Goal: Navigation & Orientation: Find specific page/section

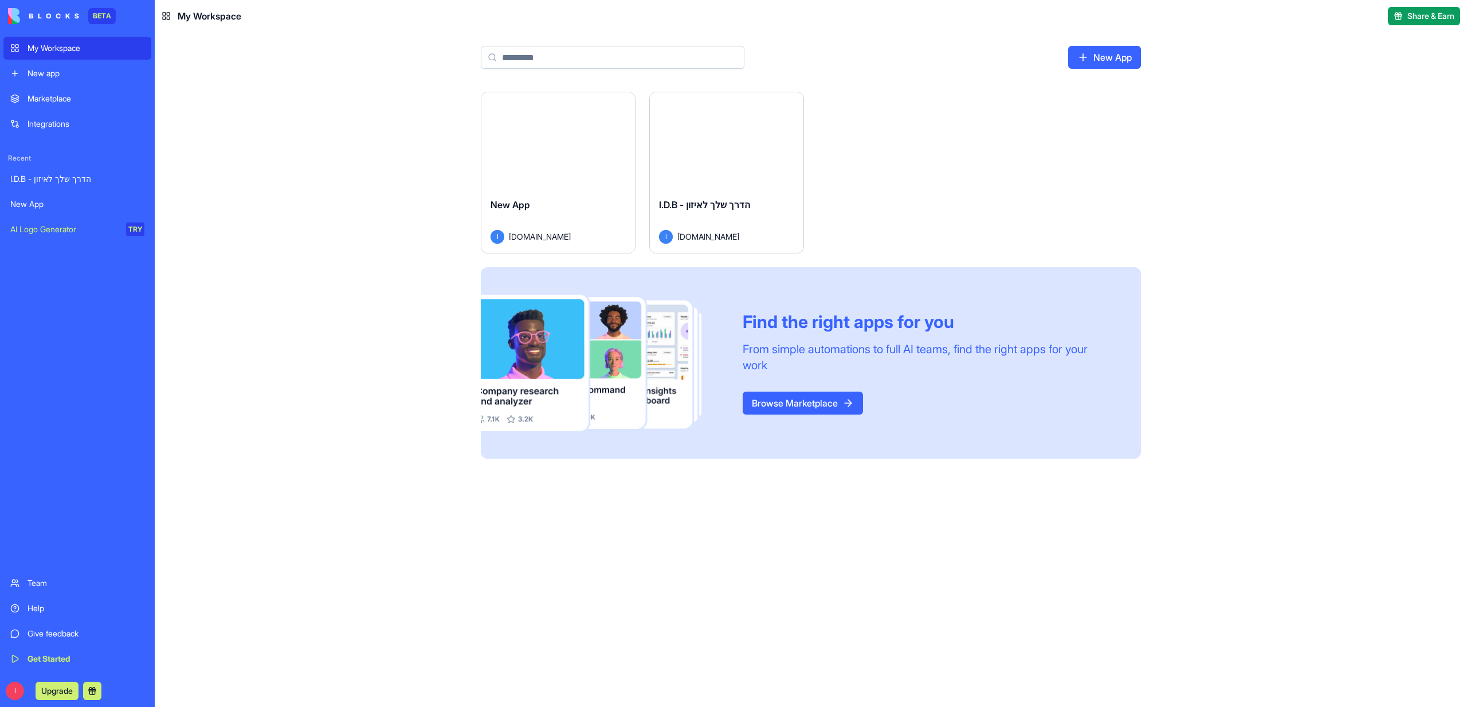
click at [701, 182] on div "Launch" at bounding box center [727, 140] width 154 height 96
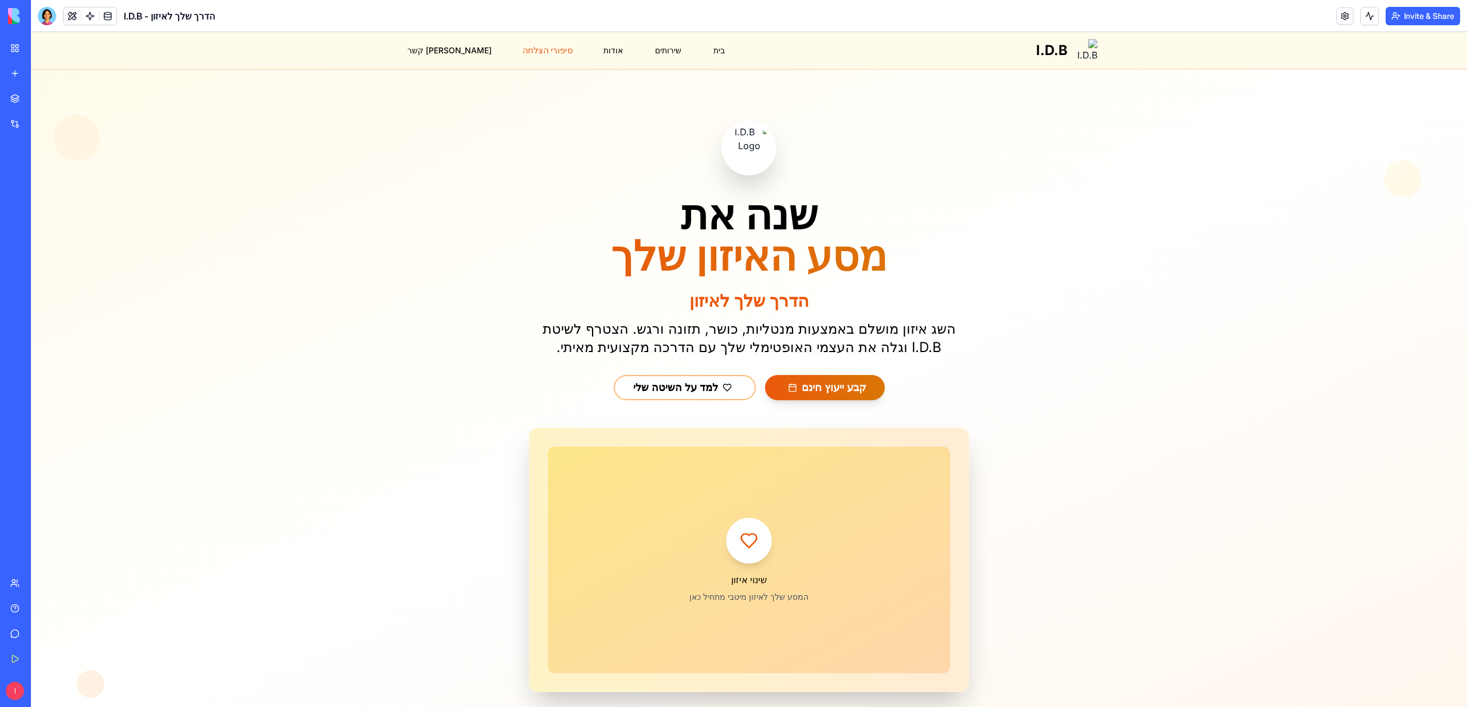
click at [515, 49] on button "סיפורי הצלחה" at bounding box center [547, 51] width 64 height 22
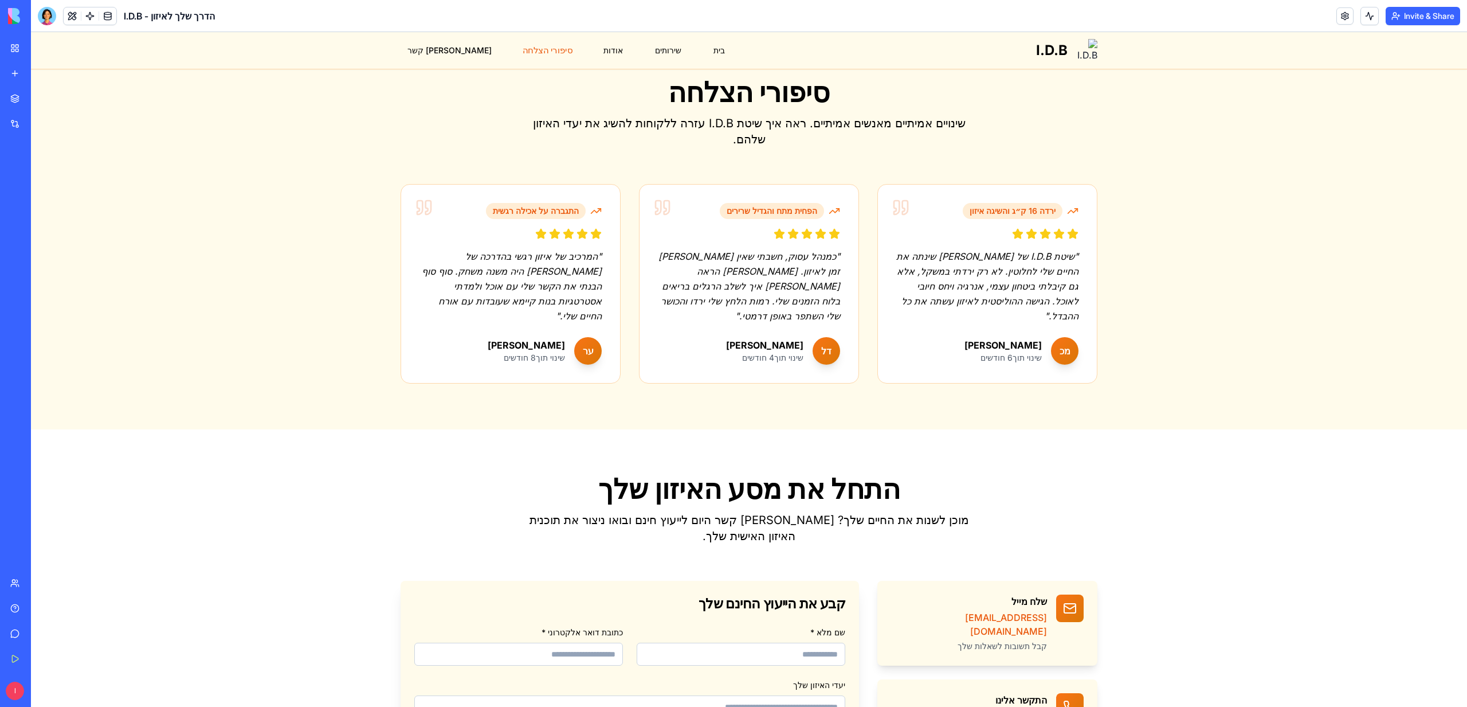
scroll to position [1520, 0]
click at [524, 52] on button "סיפורי הצלחה" at bounding box center [547, 51] width 64 height 22
click at [596, 52] on button "אודות" at bounding box center [613, 51] width 35 height 22
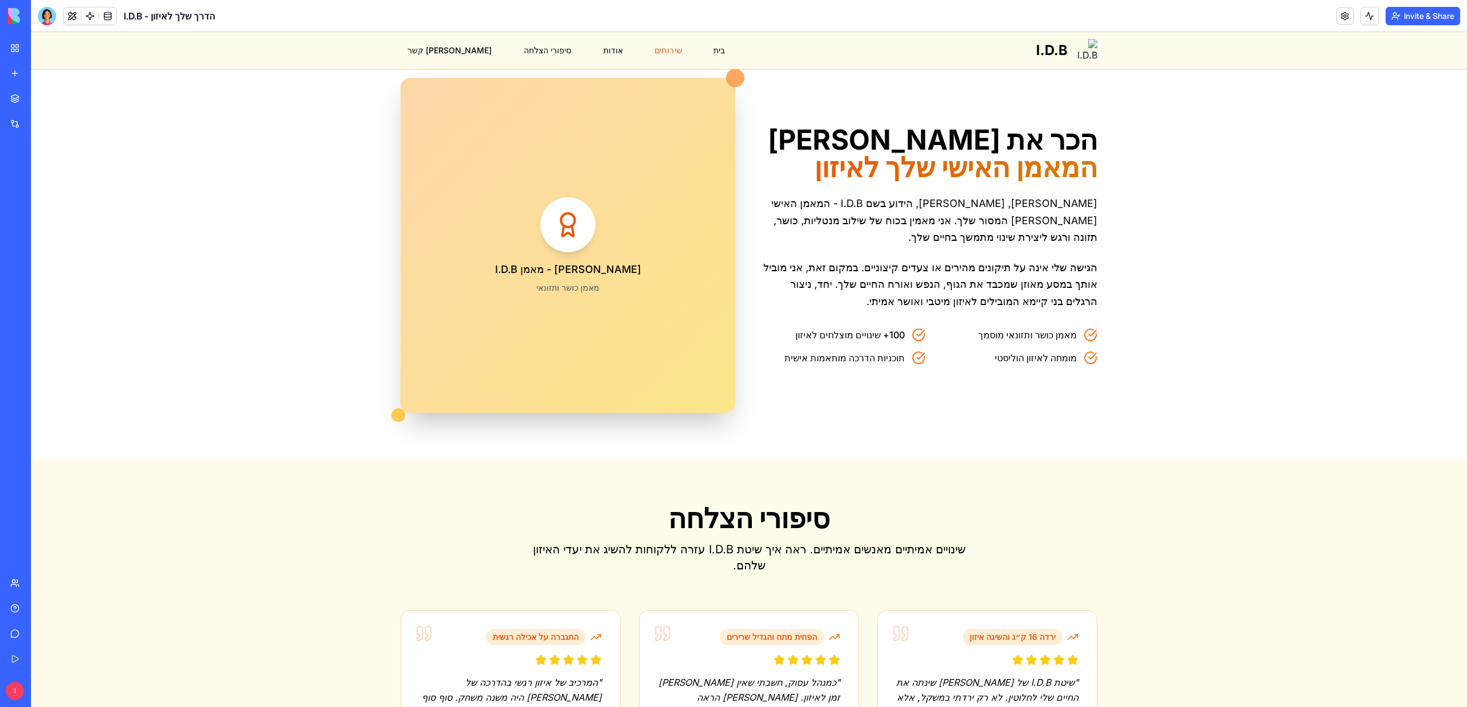
click at [647, 49] on button "שירותים" at bounding box center [668, 51] width 42 height 22
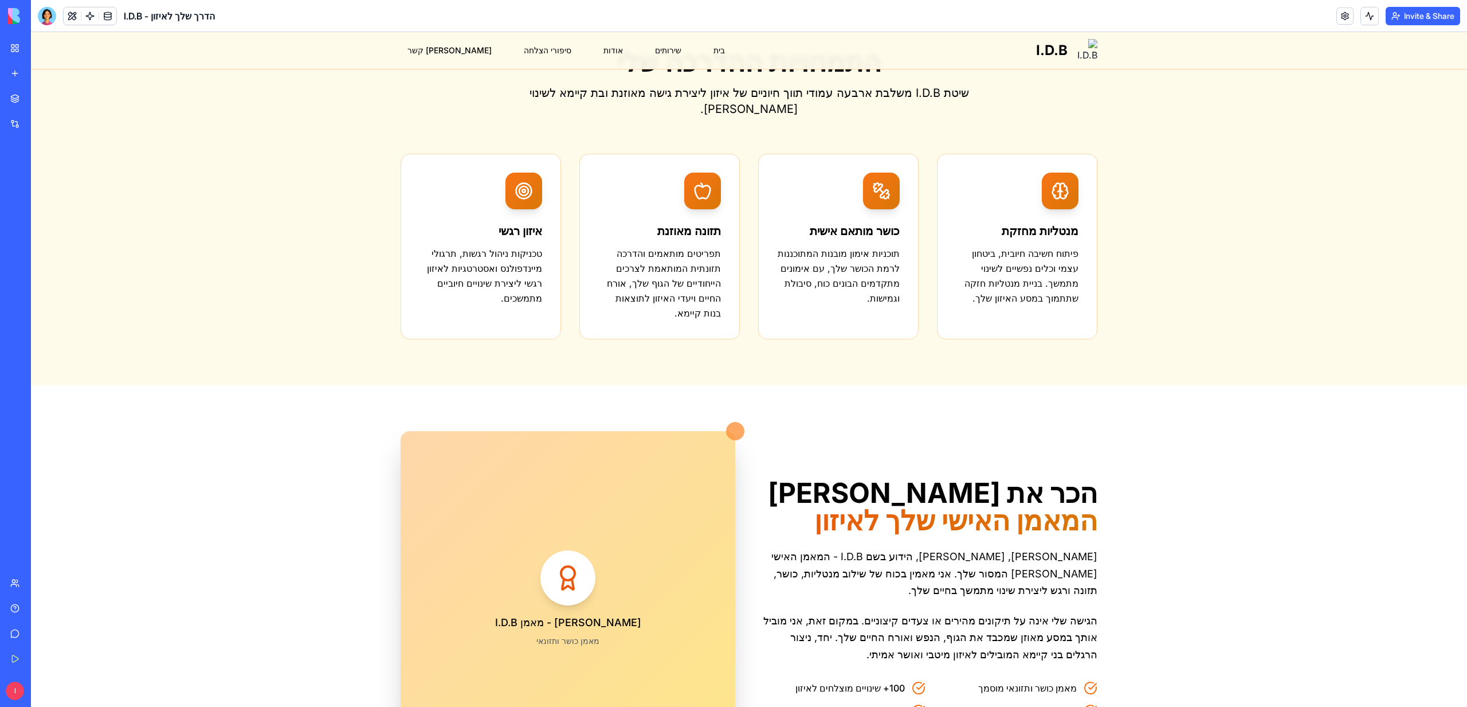
scroll to position [711, 0]
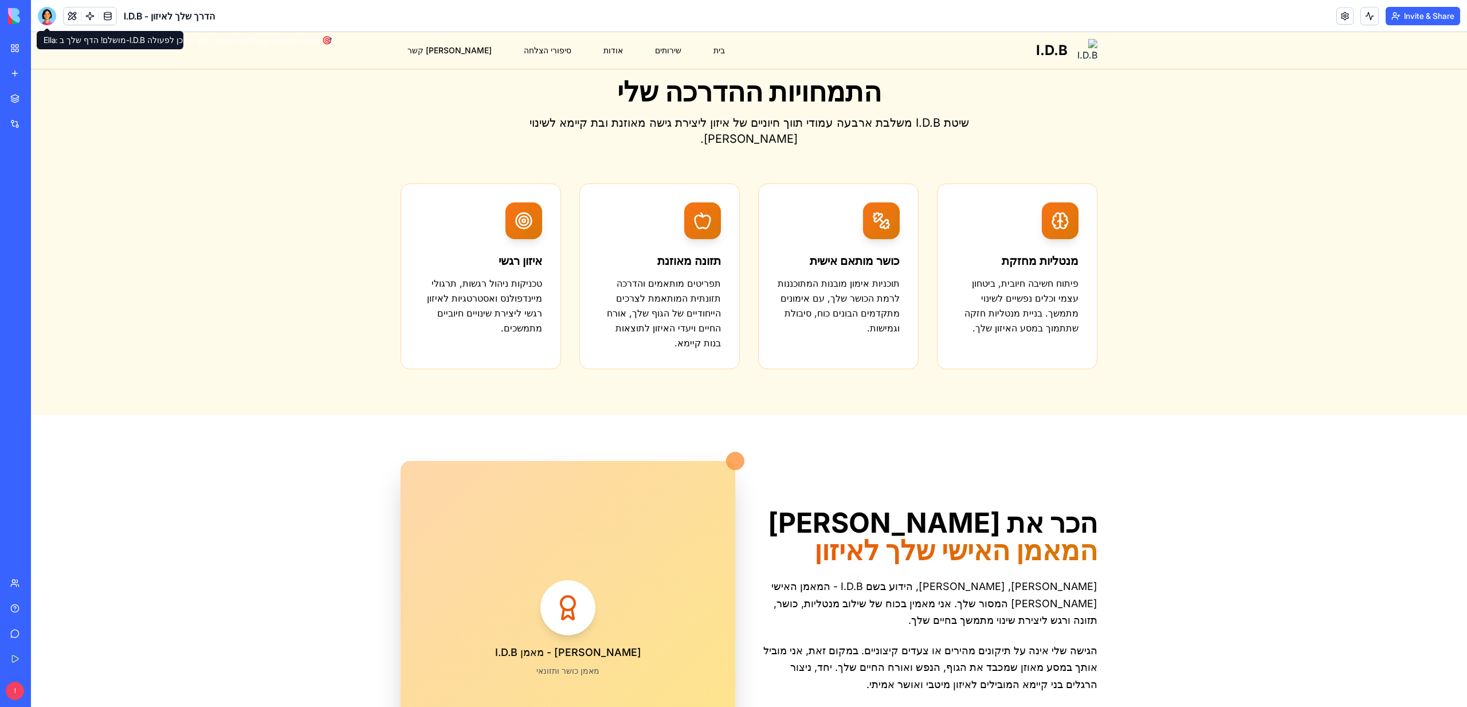
click at [44, 9] on div at bounding box center [47, 16] width 18 height 18
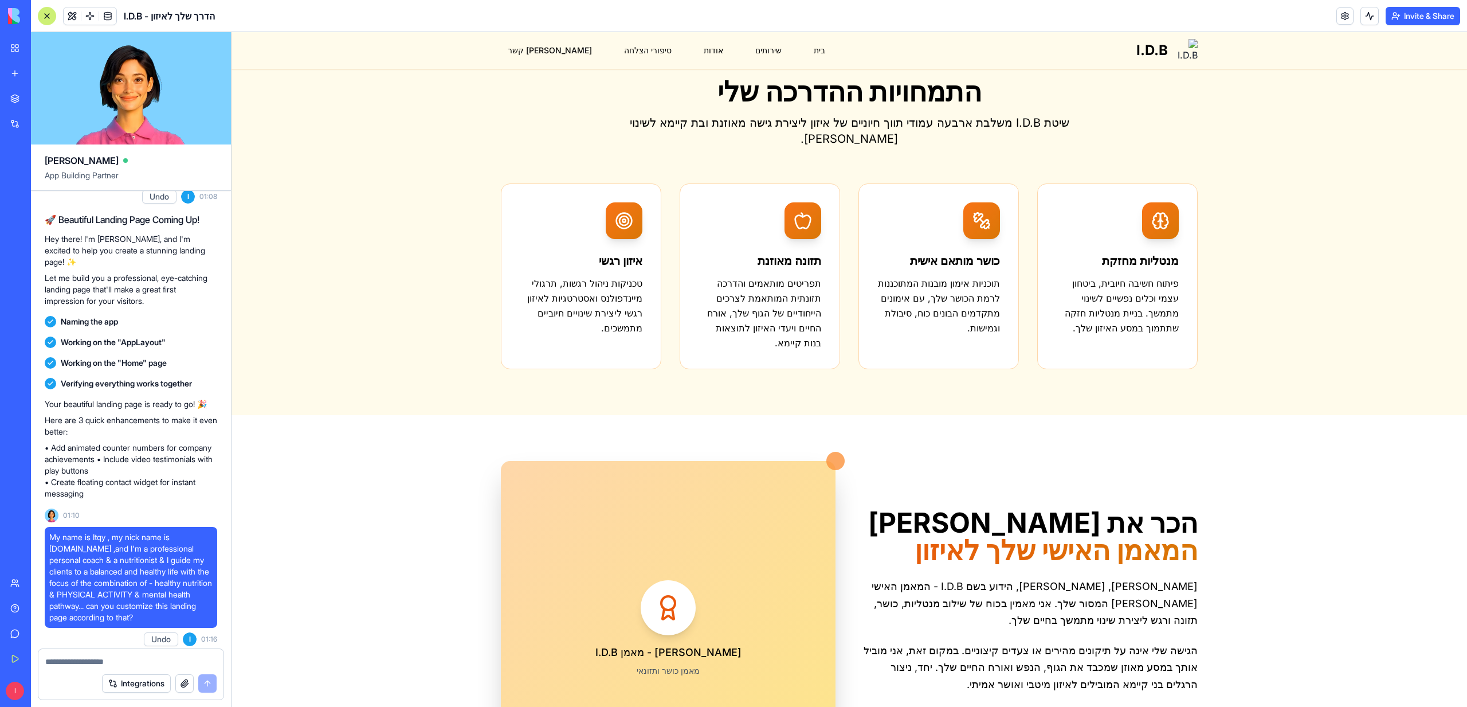
scroll to position [36, 0]
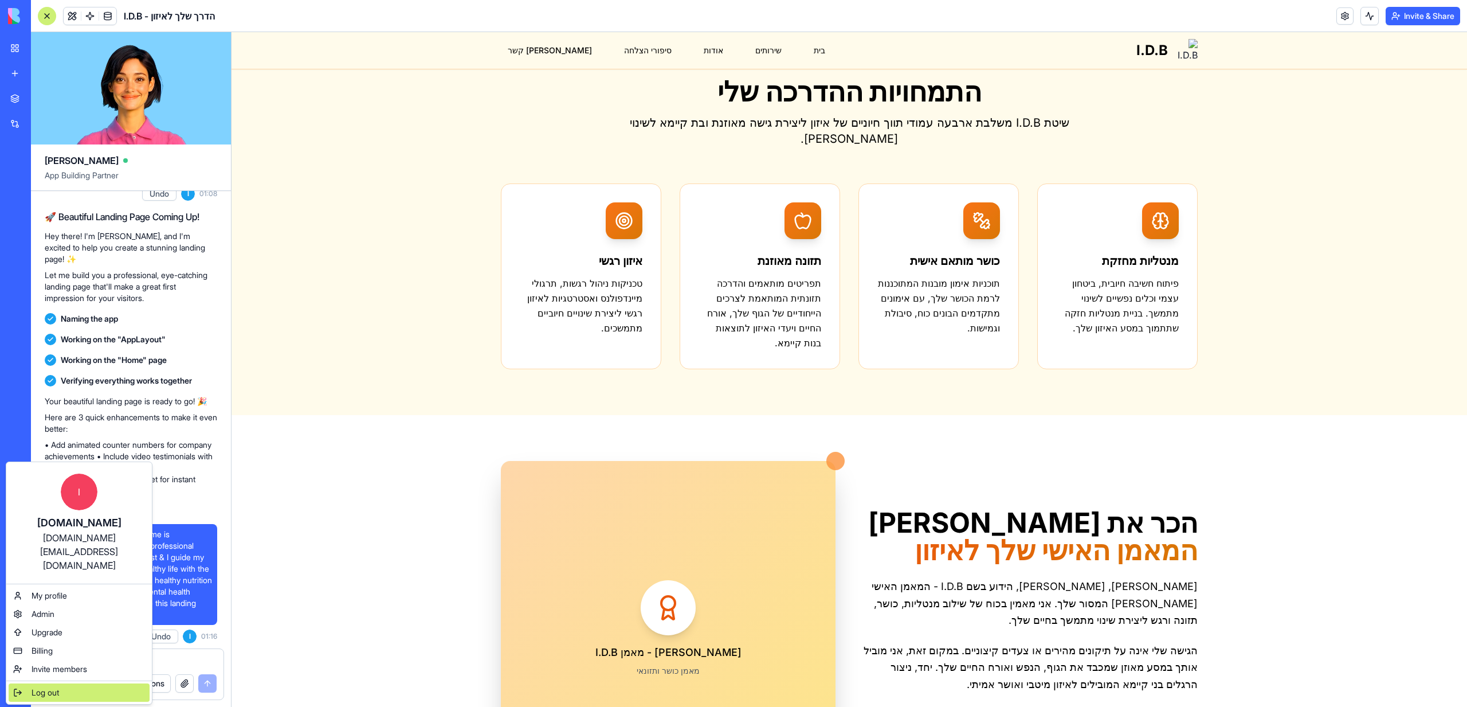
click at [36, 687] on span "Log out" at bounding box center [46, 692] width 28 height 11
